Goal: Task Accomplishment & Management: Manage account settings

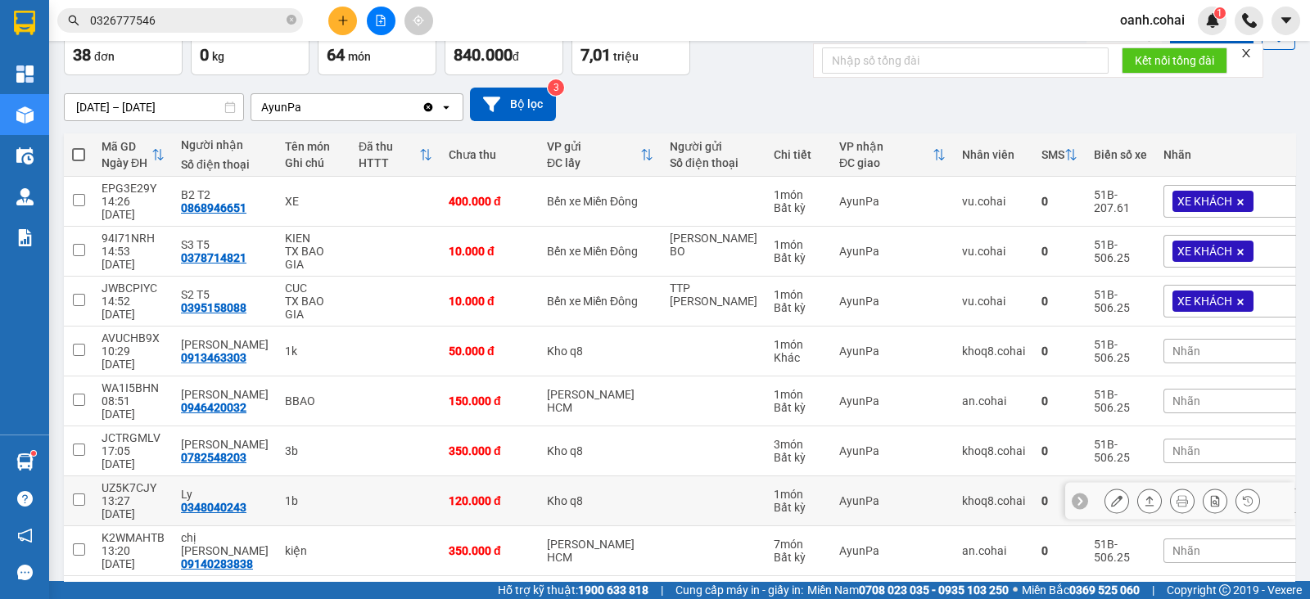
scroll to position [167, 0]
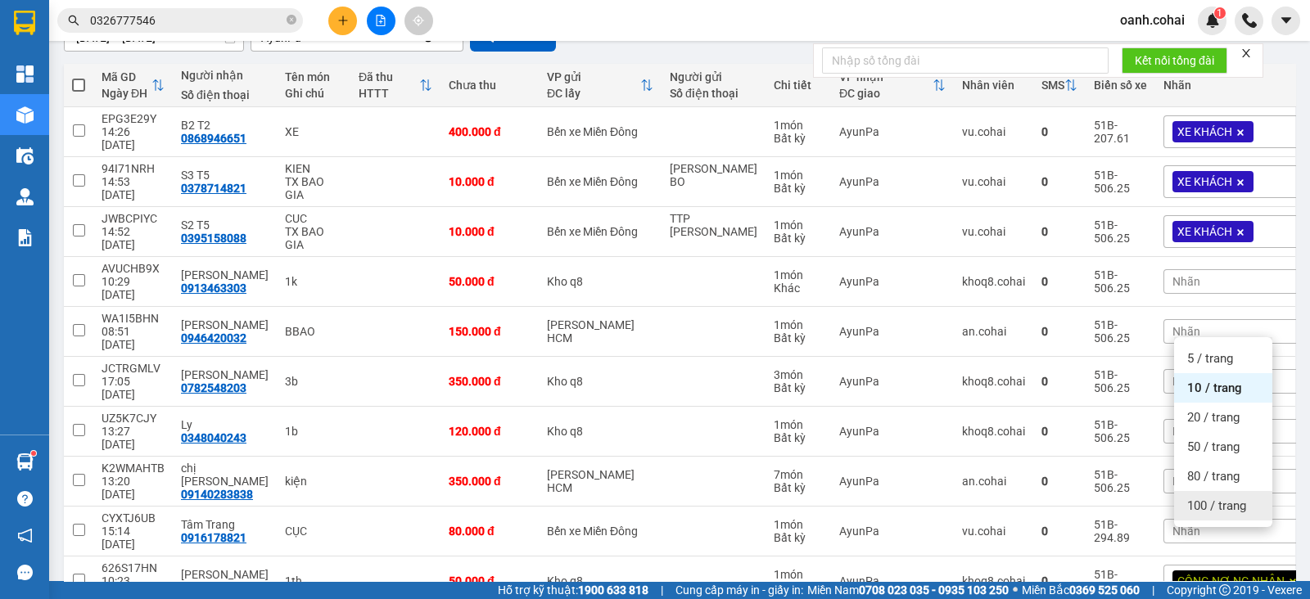
click at [1191, 508] on span "100 / trang" at bounding box center [1216, 506] width 59 height 16
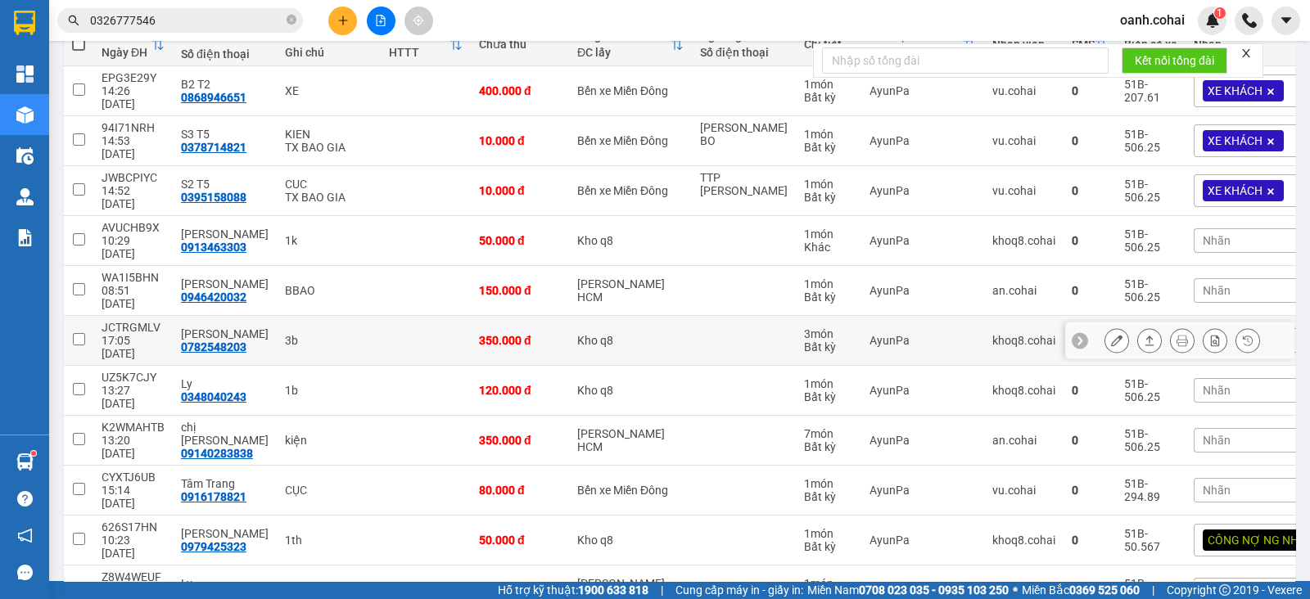
scroll to position [372, 0]
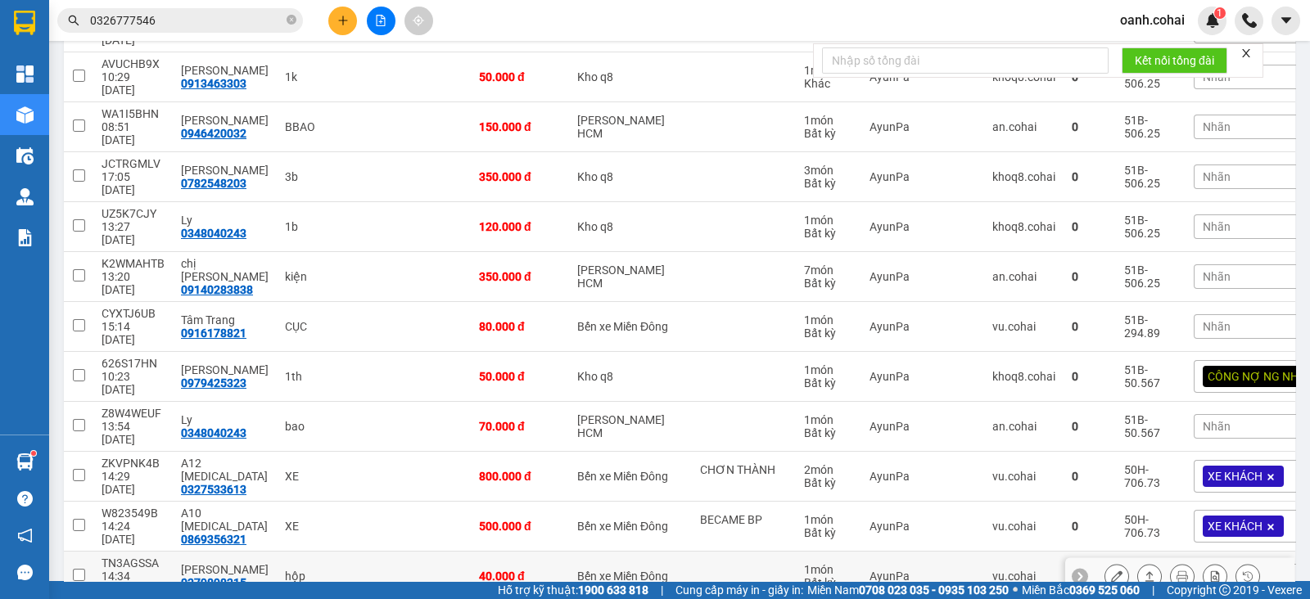
click at [1111, 571] on icon at bounding box center [1116, 576] width 11 height 11
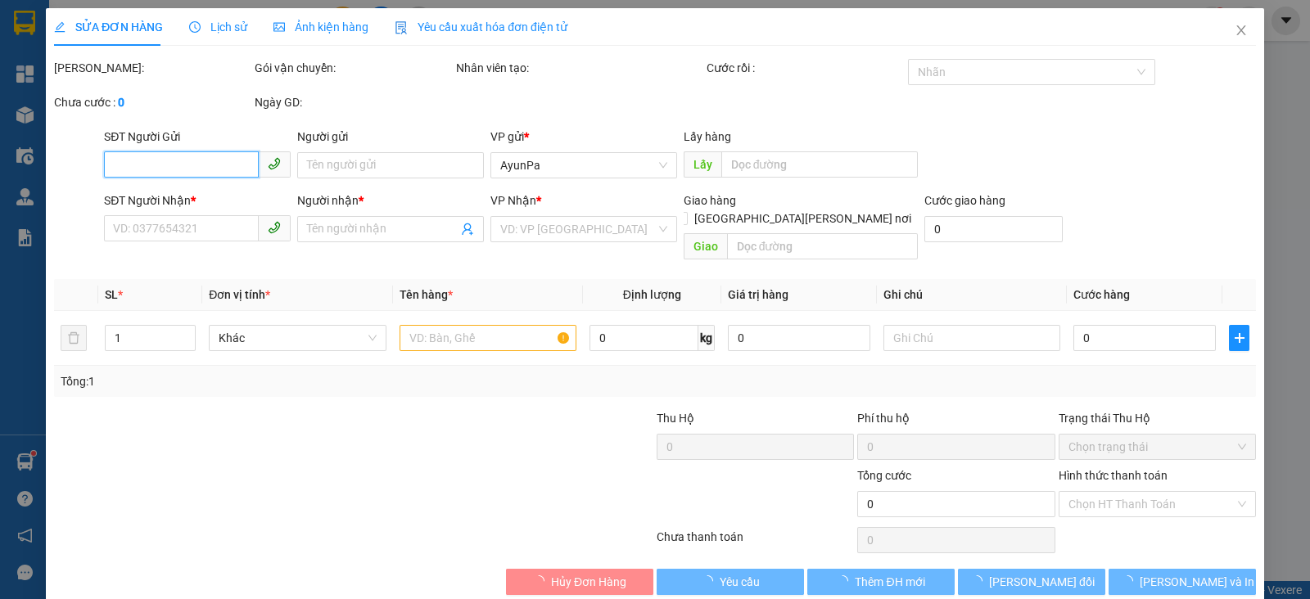
type input "0379898315"
type input "[PERSON_NAME]"
type input "40.000"
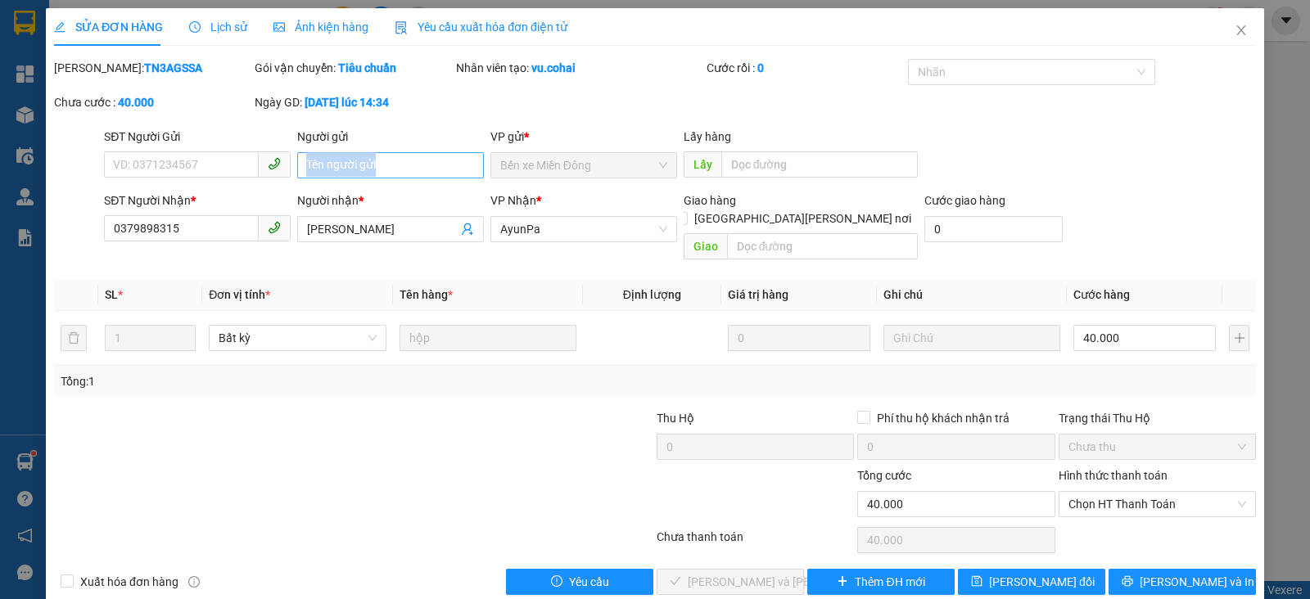
click at [386, 178] on div "Người gửi Tên người gửi" at bounding box center [390, 156] width 187 height 57
click at [381, 168] on input "Người gửi" at bounding box center [390, 165] width 187 height 26
type input "tiến pxe gt 9.8"
click at [1023, 573] on span "[PERSON_NAME] đổi" at bounding box center [1042, 582] width 106 height 18
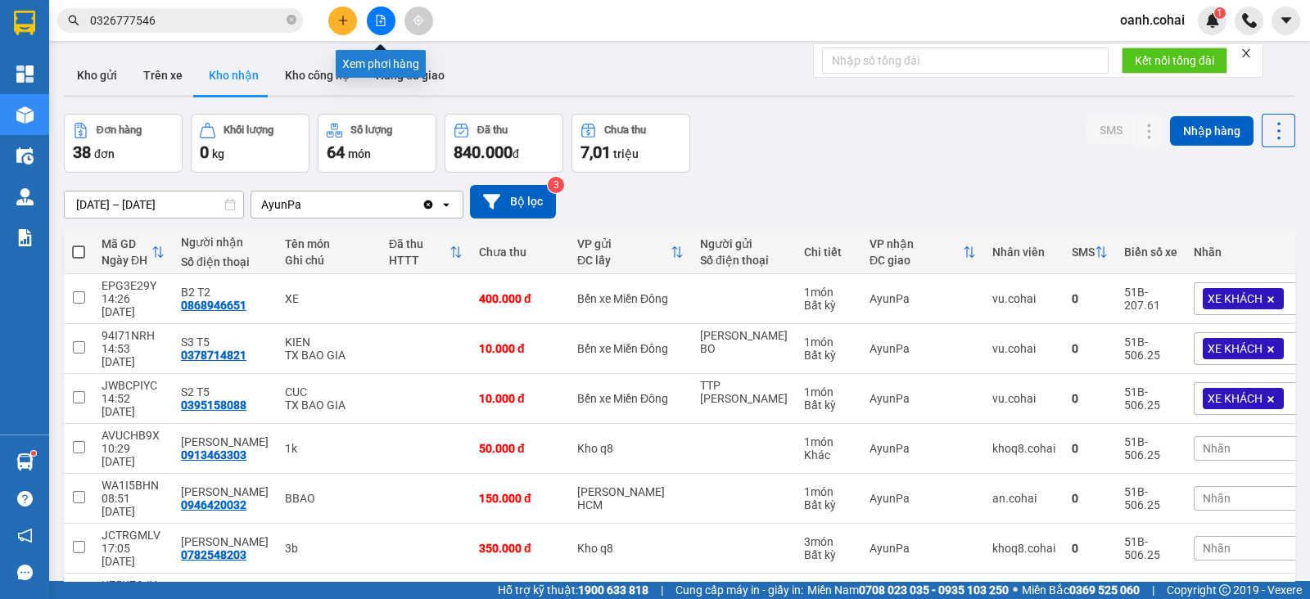
click at [385, 20] on icon "file-add" at bounding box center [381, 20] width 9 height 11
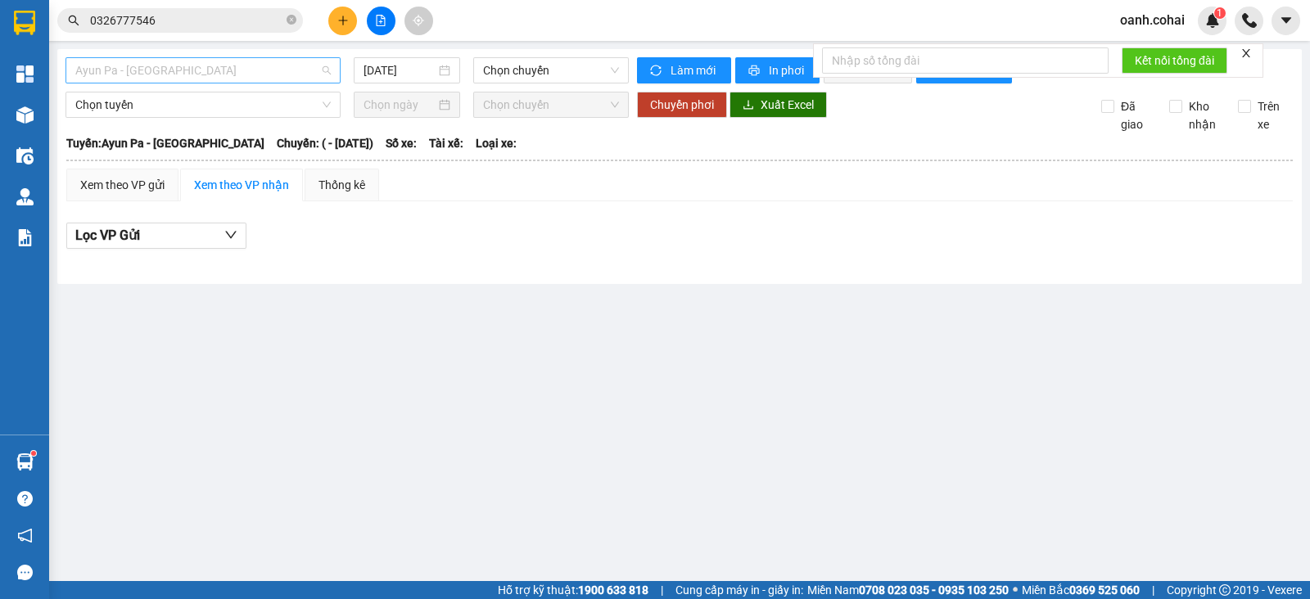
click at [274, 70] on span "Ayun Pa - [GEOGRAPHIC_DATA]" at bounding box center [202, 70] width 255 height 25
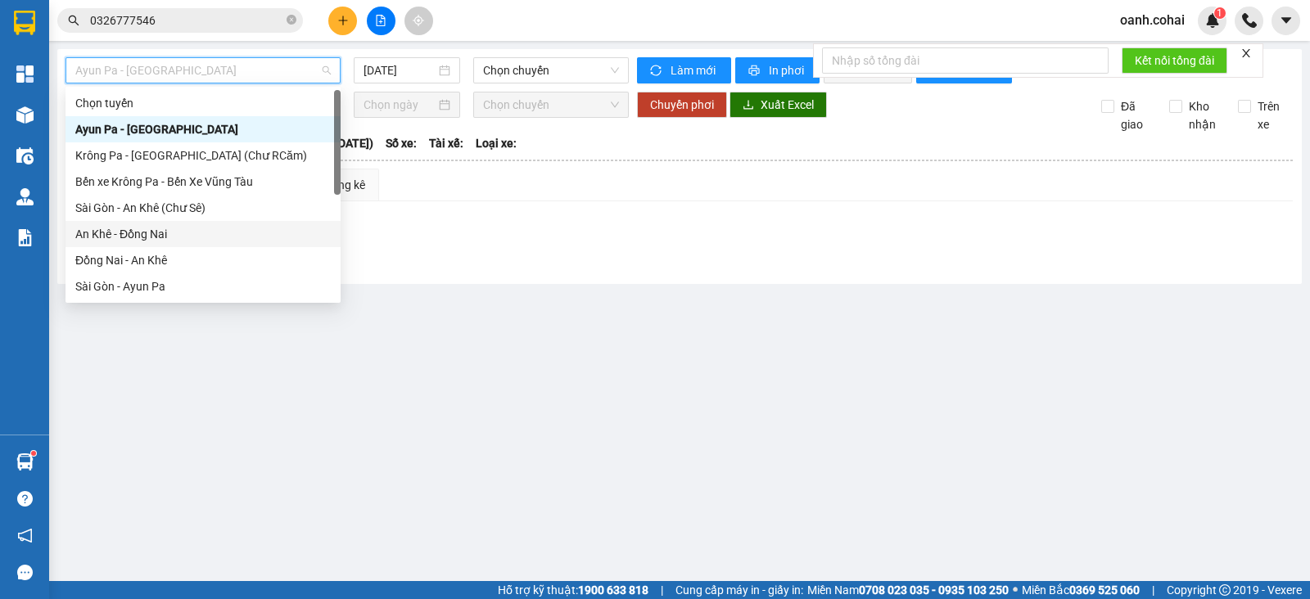
click at [517, 374] on main "Ayun Pa - [GEOGRAPHIC_DATA] [DATE] Chọn [PERSON_NAME] mới In phơi In [PERSON_NA…" at bounding box center [655, 290] width 1310 height 581
